Goal: Task Accomplishment & Management: Use online tool/utility

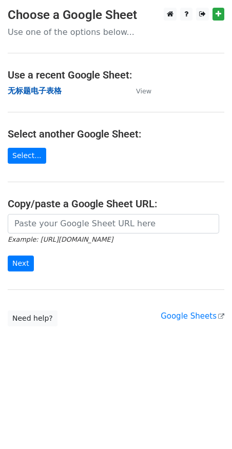
drag, startPoint x: 0, startPoint y: 0, endPoint x: 28, endPoint y: 87, distance: 91.6
click at [28, 87] on strong "无标题电子表格" at bounding box center [35, 90] width 54 height 9
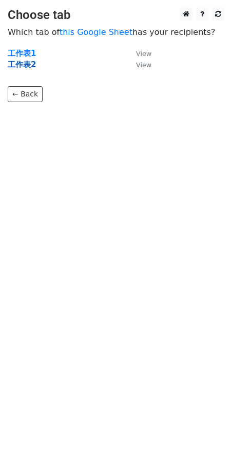
click at [24, 65] on strong "工作表2" at bounding box center [22, 64] width 28 height 9
